Goal: Learn about a topic

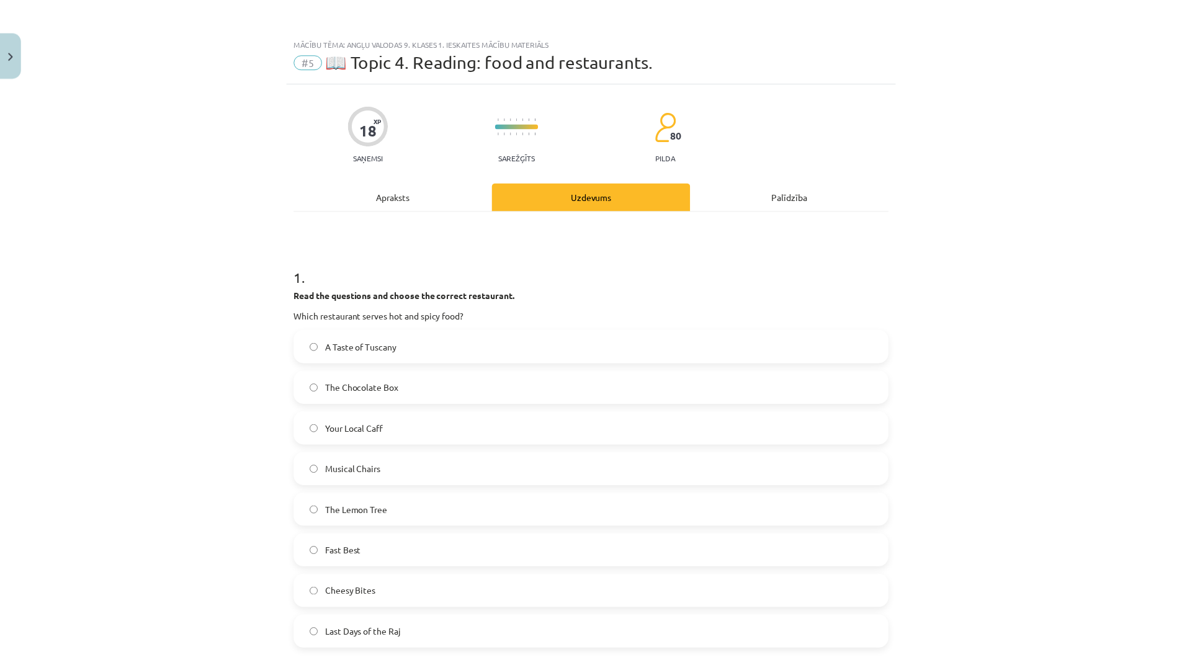
scroll to position [1231, 0]
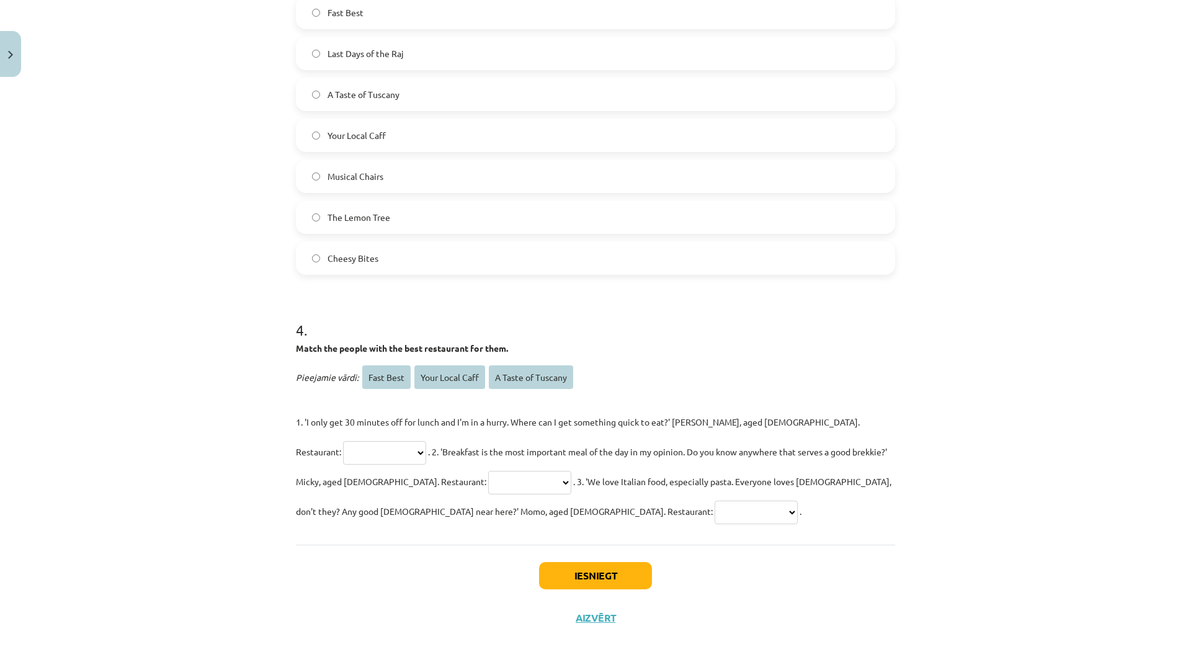
click at [1125, 380] on div "Mācību tēma: Angļu valodas 9. klases 1. ieskaites mācību materiāls #5 📖 Topic 4…" at bounding box center [595, 335] width 1191 height 670
click at [1038, 399] on div "Mācību tēma: Angļu valodas 9. klases 1. ieskaites mācību materiāls #5 📖 Topic 4…" at bounding box center [595, 334] width 1191 height 669
click at [583, 571] on button "Iesniegt" at bounding box center [595, 575] width 113 height 27
click at [602, 618] on button "Aizvērt" at bounding box center [595, 618] width 47 height 12
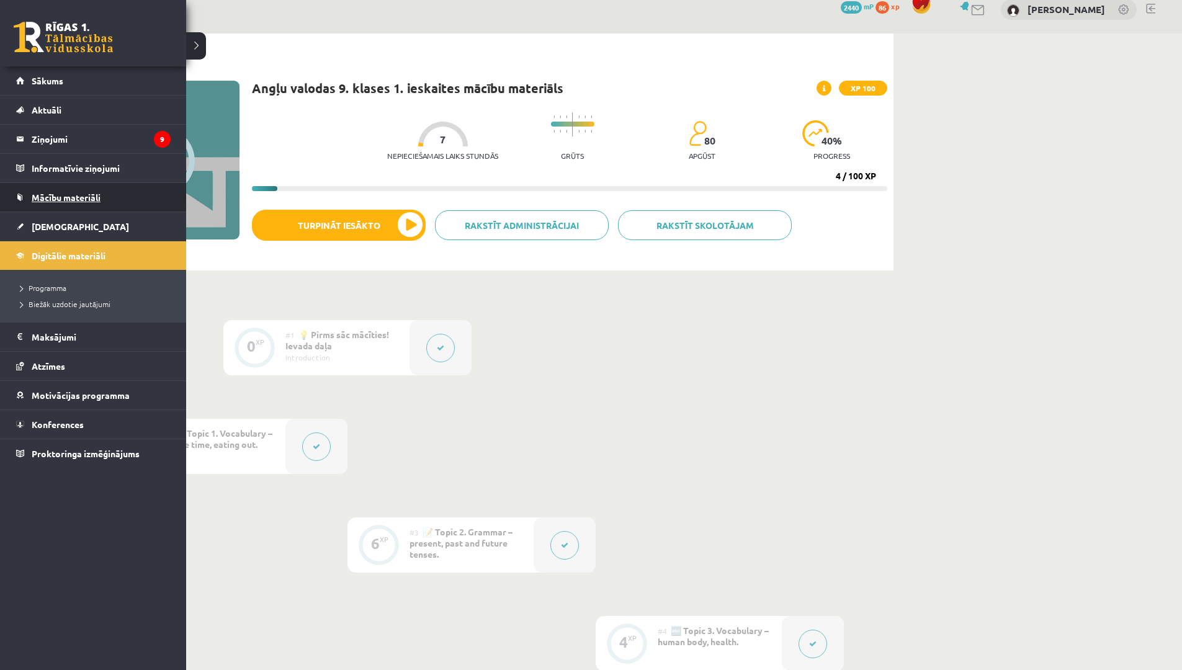
click at [39, 199] on span "Mācību materiāli" at bounding box center [66, 197] width 69 height 11
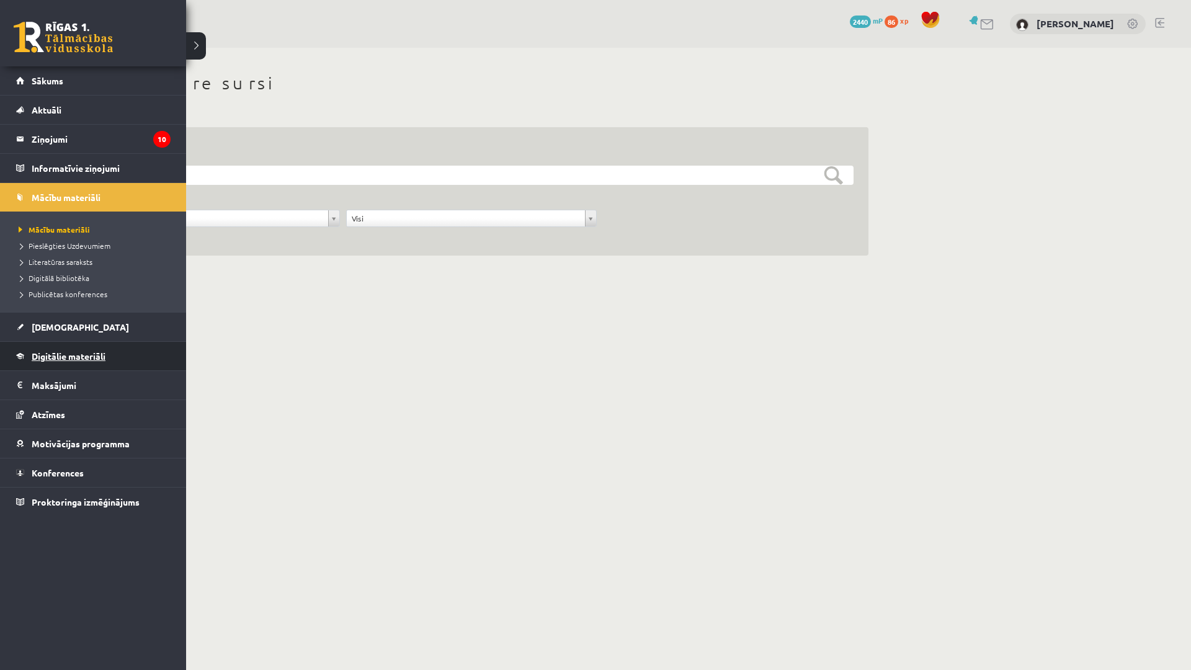
click at [51, 366] on link "Digitālie materiāli" at bounding box center [93, 356] width 154 height 29
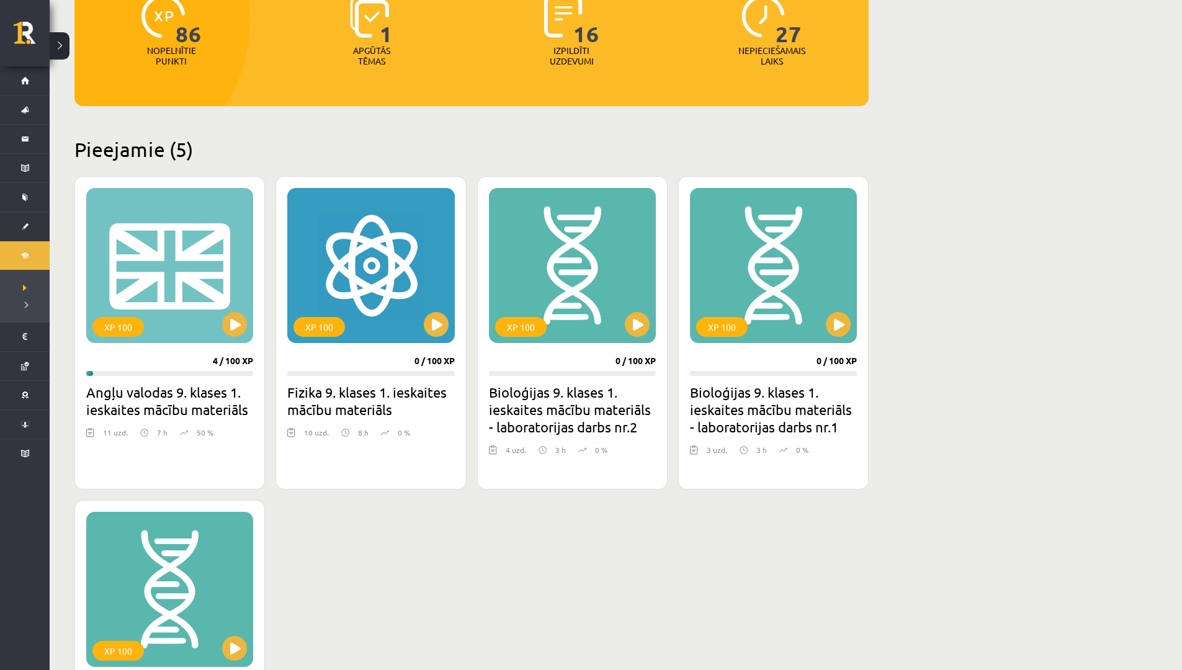
scroll to position [248, 0]
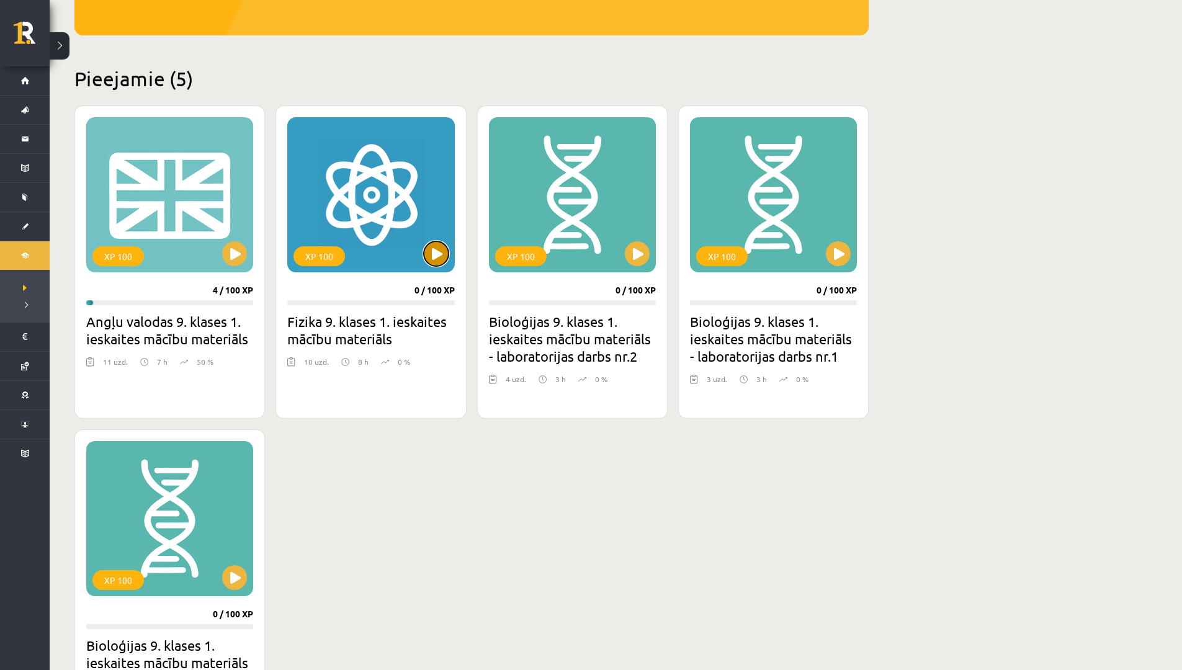
click at [433, 261] on button at bounding box center [436, 253] width 25 height 25
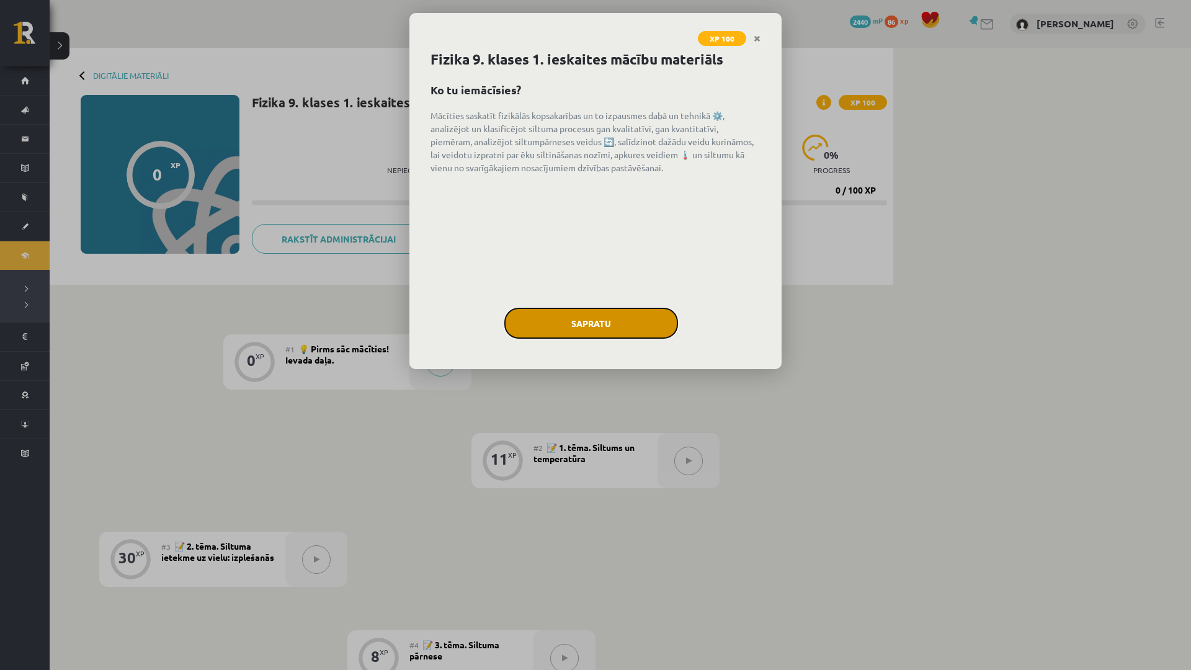
click at [618, 313] on button "Sapratu" at bounding box center [591, 323] width 174 height 31
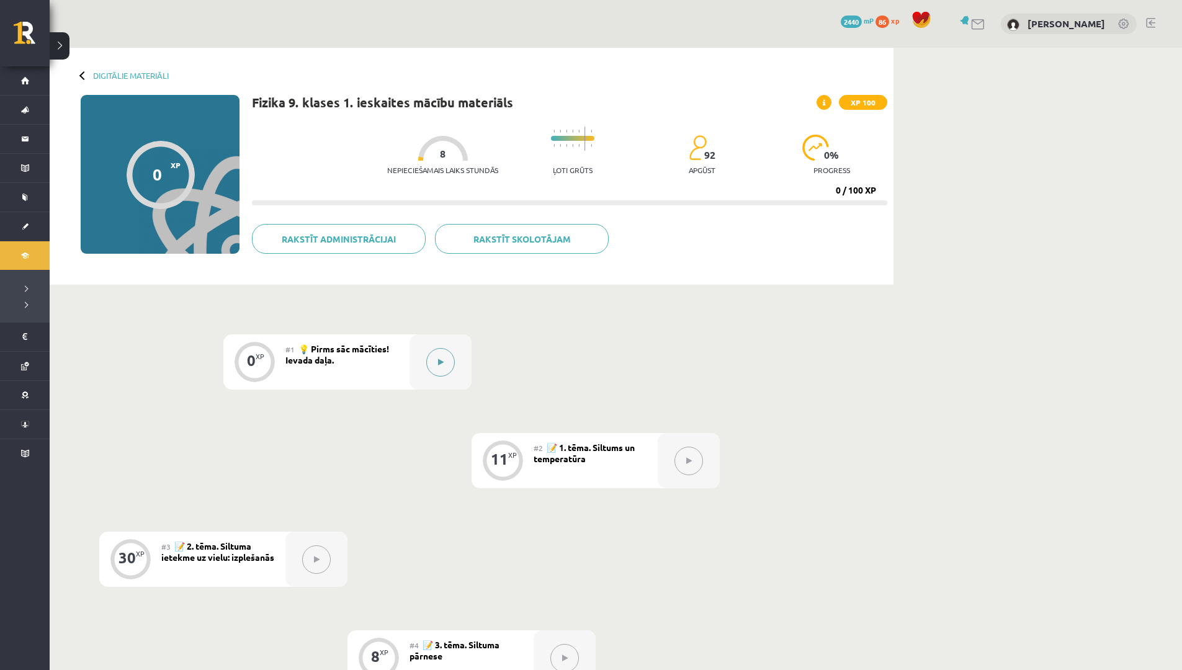
click at [442, 357] on button at bounding box center [440, 362] width 29 height 29
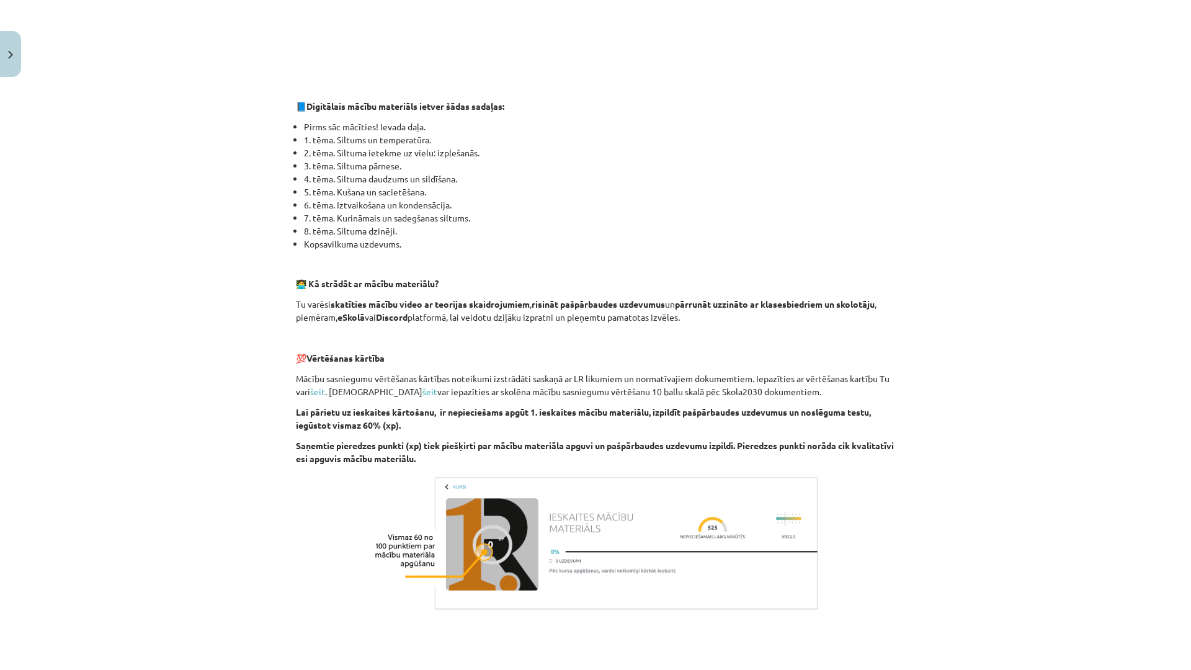
scroll to position [496, 0]
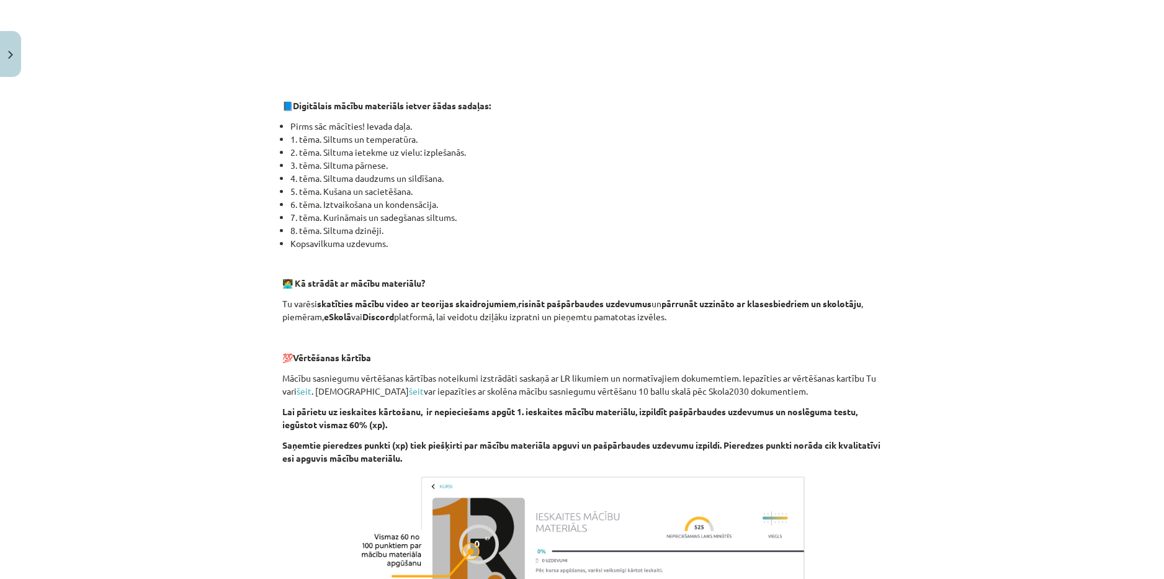
click at [1117, 274] on div "Mācību tēma: Fizika 9. klases 1. ieskaites mācību materiāls #1 💡 Pirms sāc mācī…" at bounding box center [582, 289] width 1164 height 579
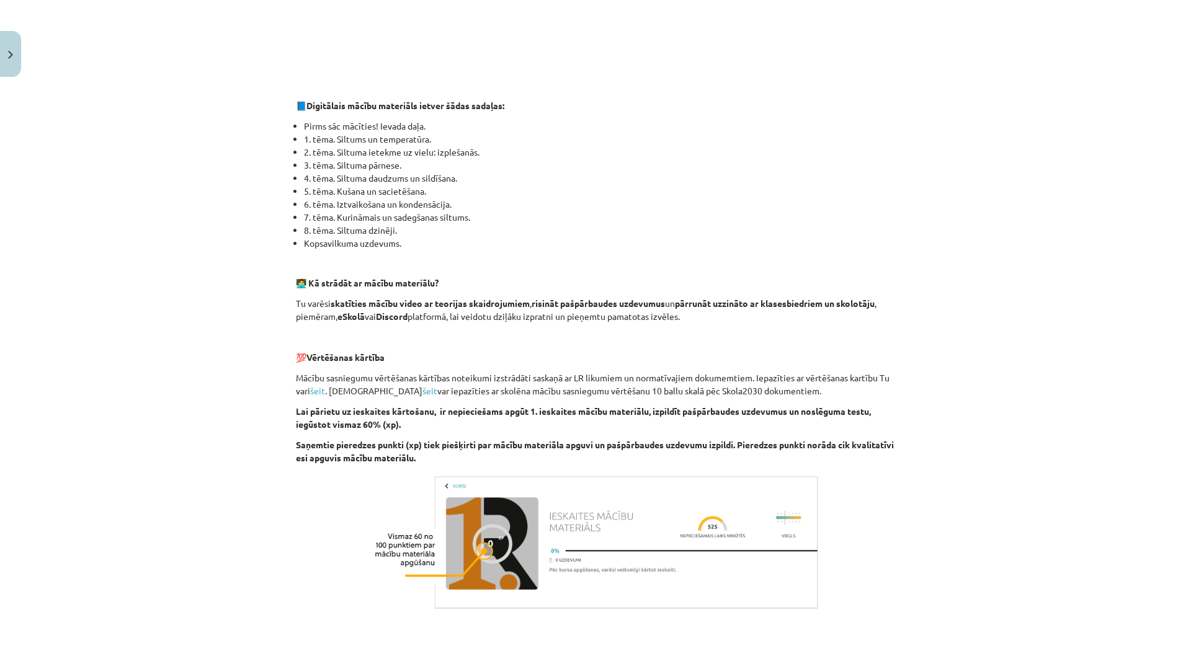
click at [938, 306] on div "Mācību tēma: Fizika 9. klases 1. ieskaites mācību materiāls #1 💡 Pirms sāc mācī…" at bounding box center [595, 334] width 1191 height 669
